Goal: Book appointment/travel/reservation

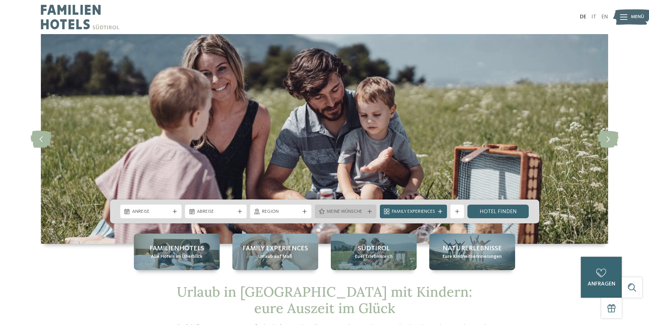
click at [362, 212] on span "Meine Wünsche" at bounding box center [346, 211] width 38 height 7
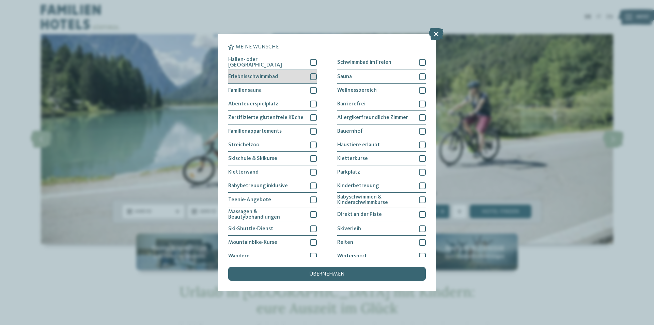
click at [313, 76] on div at bounding box center [313, 76] width 7 height 7
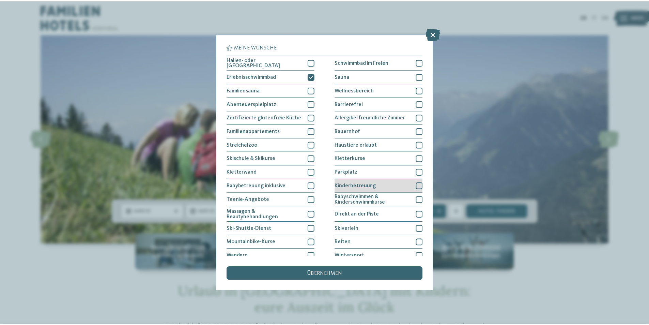
scroll to position [32, 0]
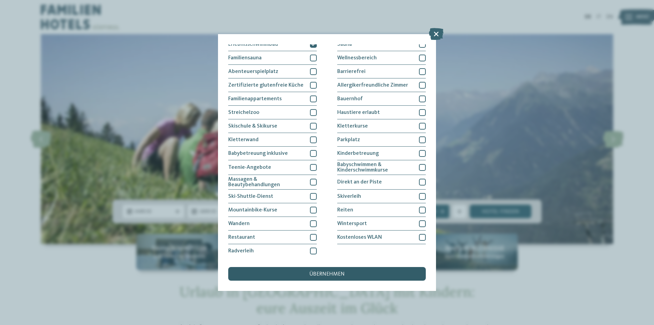
click at [324, 273] on span "übernehmen" at bounding box center [326, 273] width 35 height 5
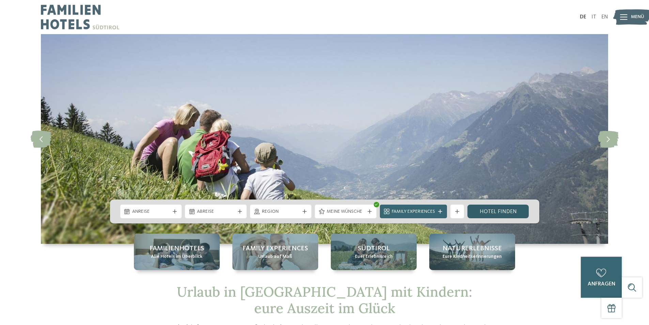
click at [510, 211] on link "Hotel finden" at bounding box center [499, 211] width 62 height 14
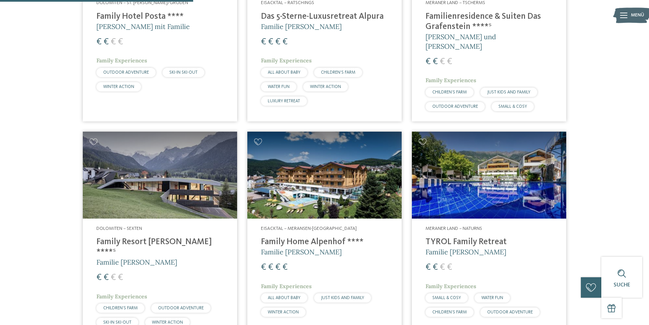
scroll to position [326, 0]
